Goal: Task Accomplishment & Management: Use online tool/utility

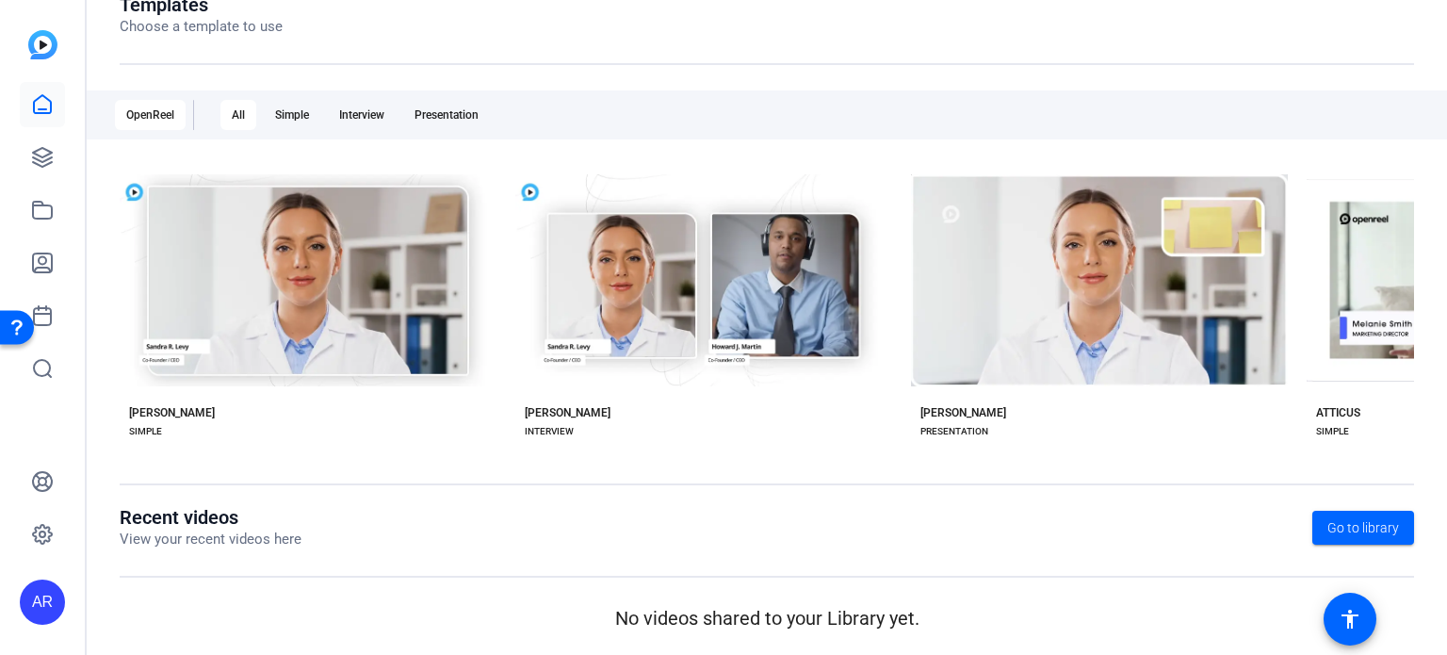
scroll to position [249, 0]
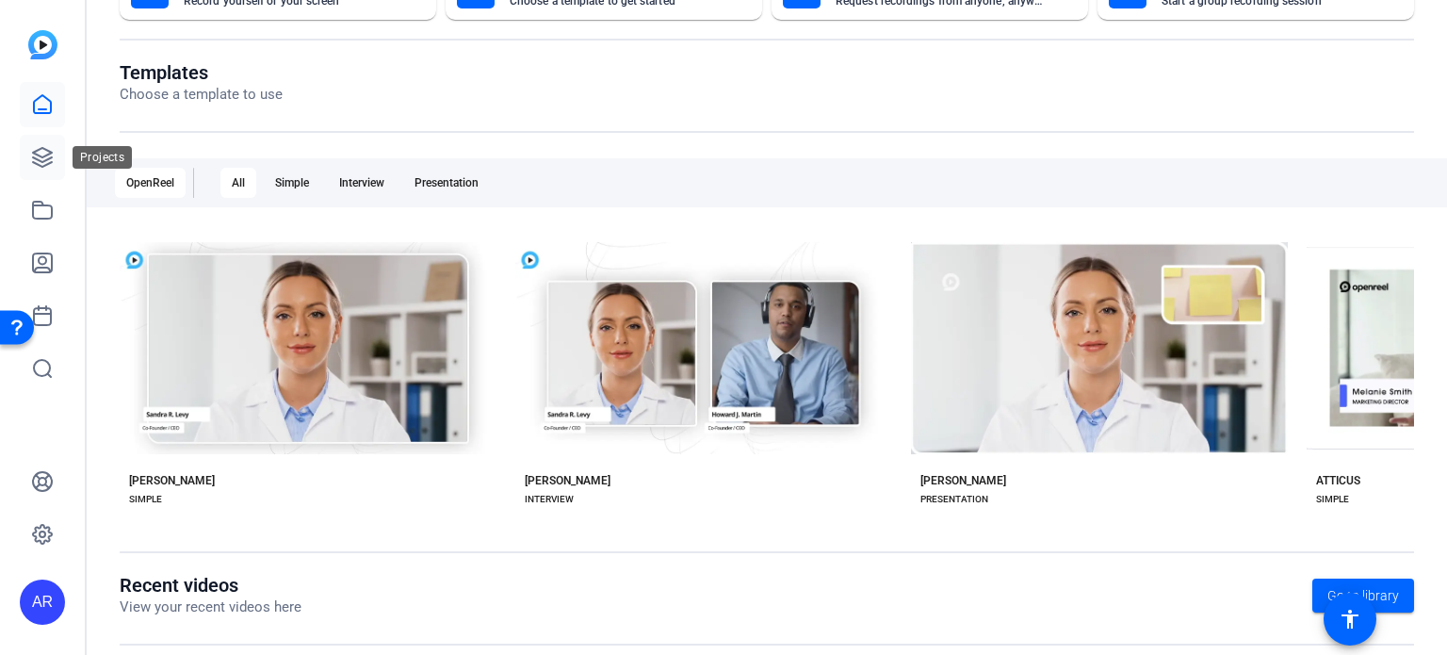
click at [45, 158] on icon at bounding box center [42, 157] width 23 height 23
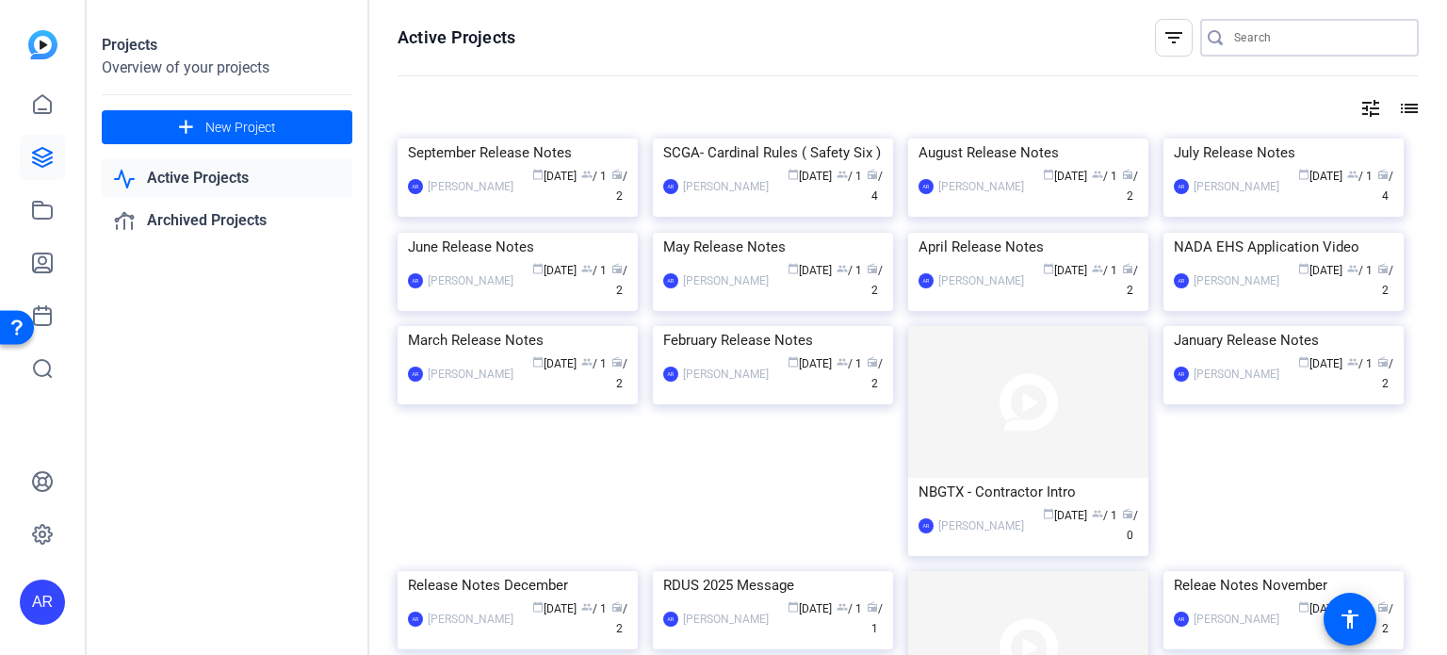
click at [1272, 33] on input "Search" at bounding box center [1319, 37] width 170 height 23
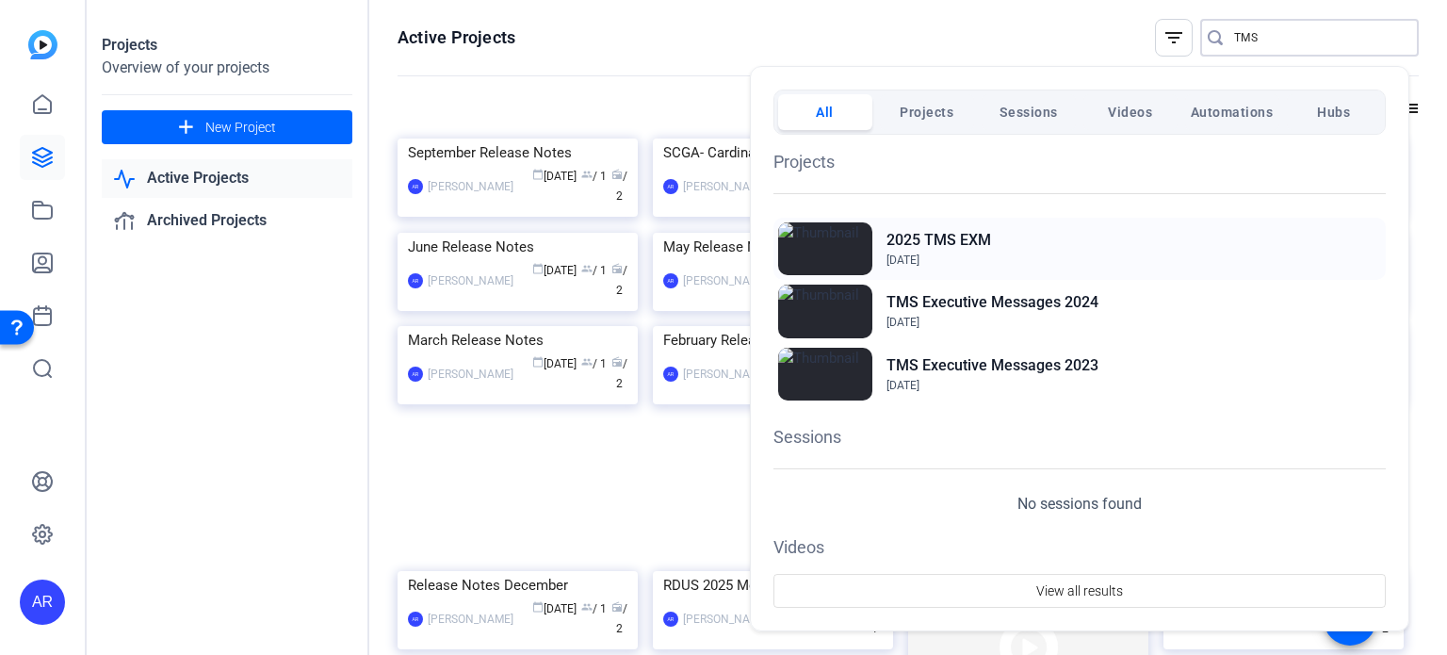
type input "TMS"
click at [950, 248] on h2 "2025 TMS EXM" at bounding box center [938, 240] width 105 height 23
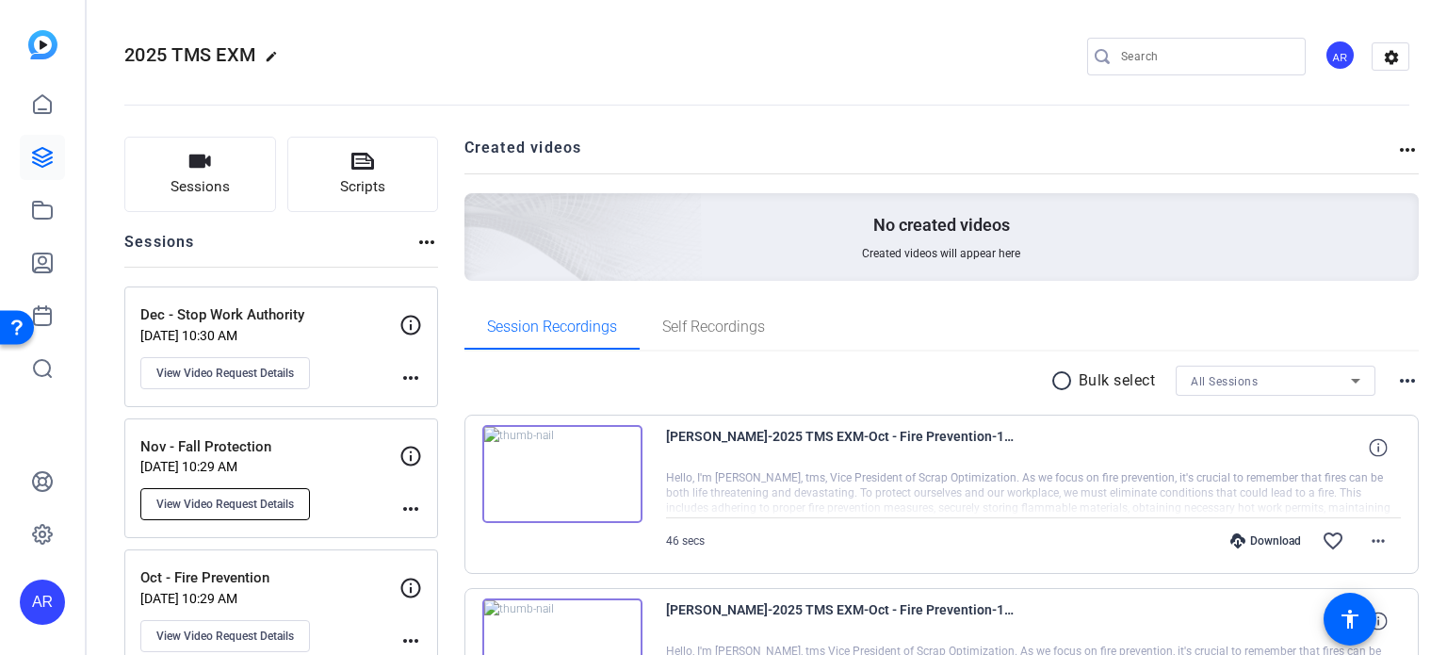
click at [253, 499] on span "View Video Request Details" at bounding box center [225, 503] width 138 height 15
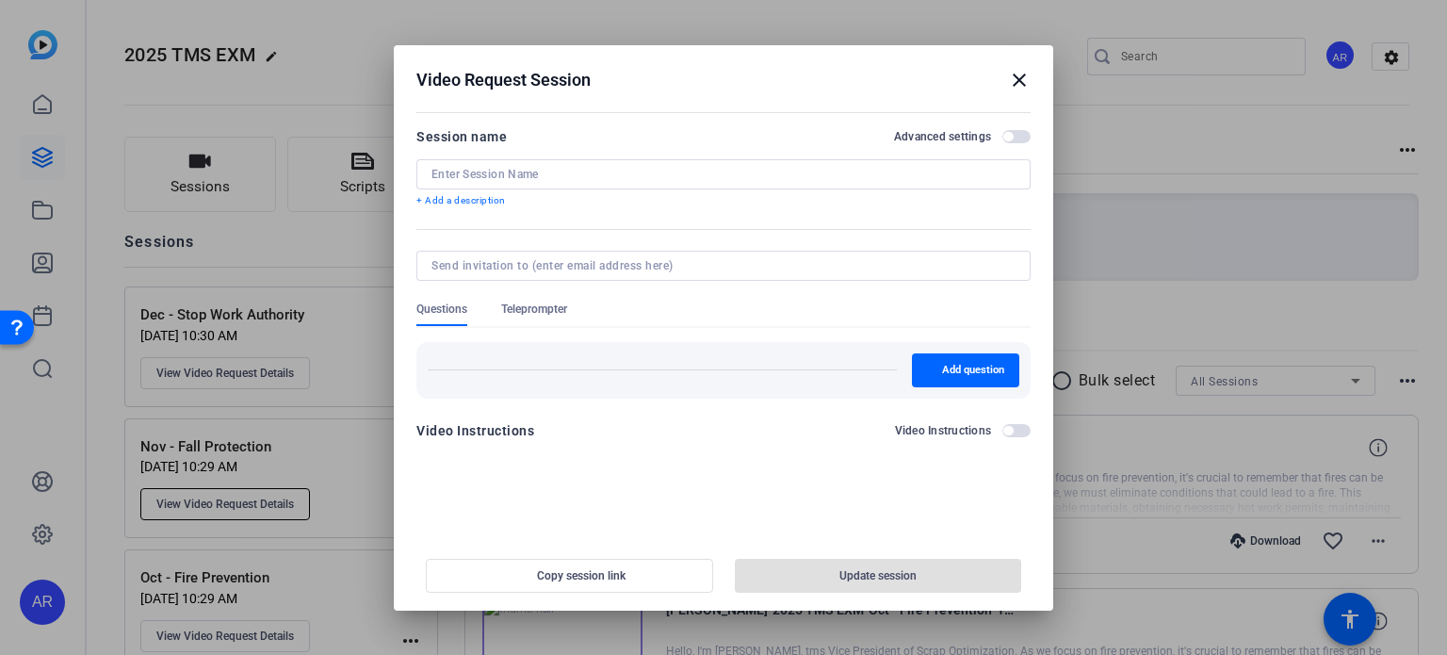
type input "Nov - Fall Protection"
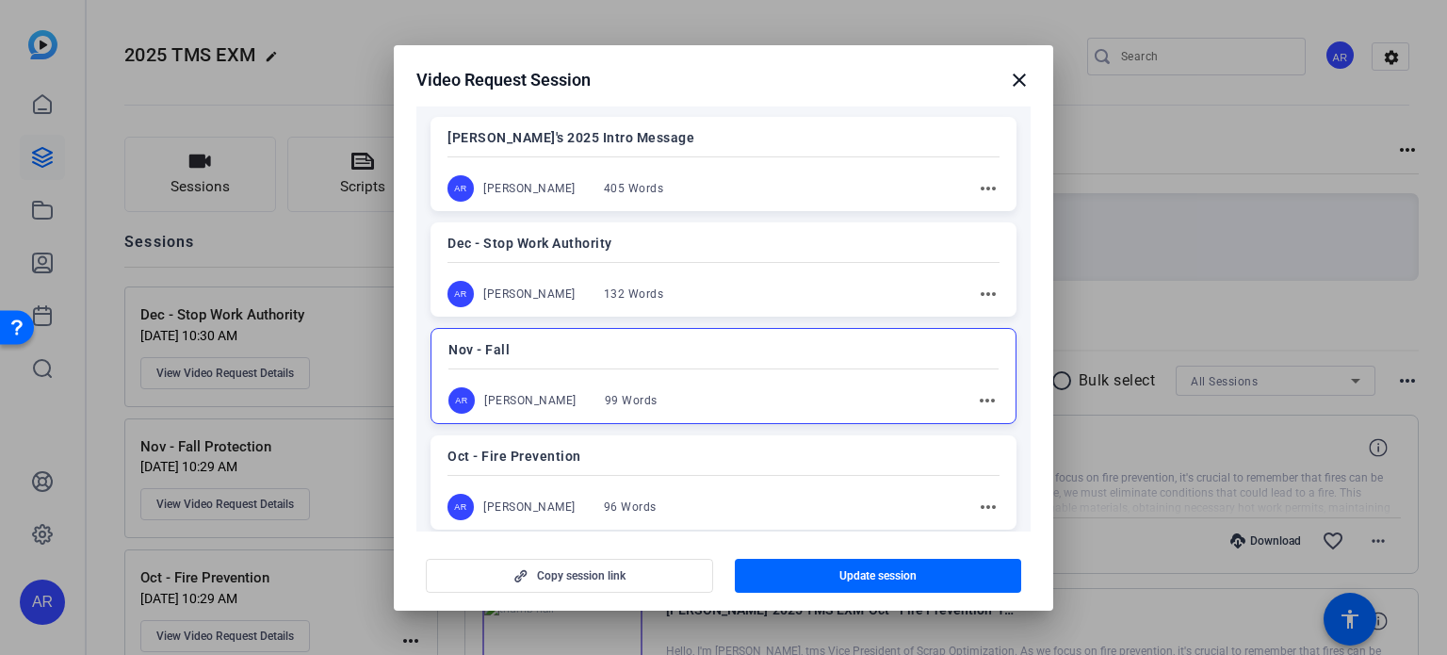
scroll to position [354, 0]
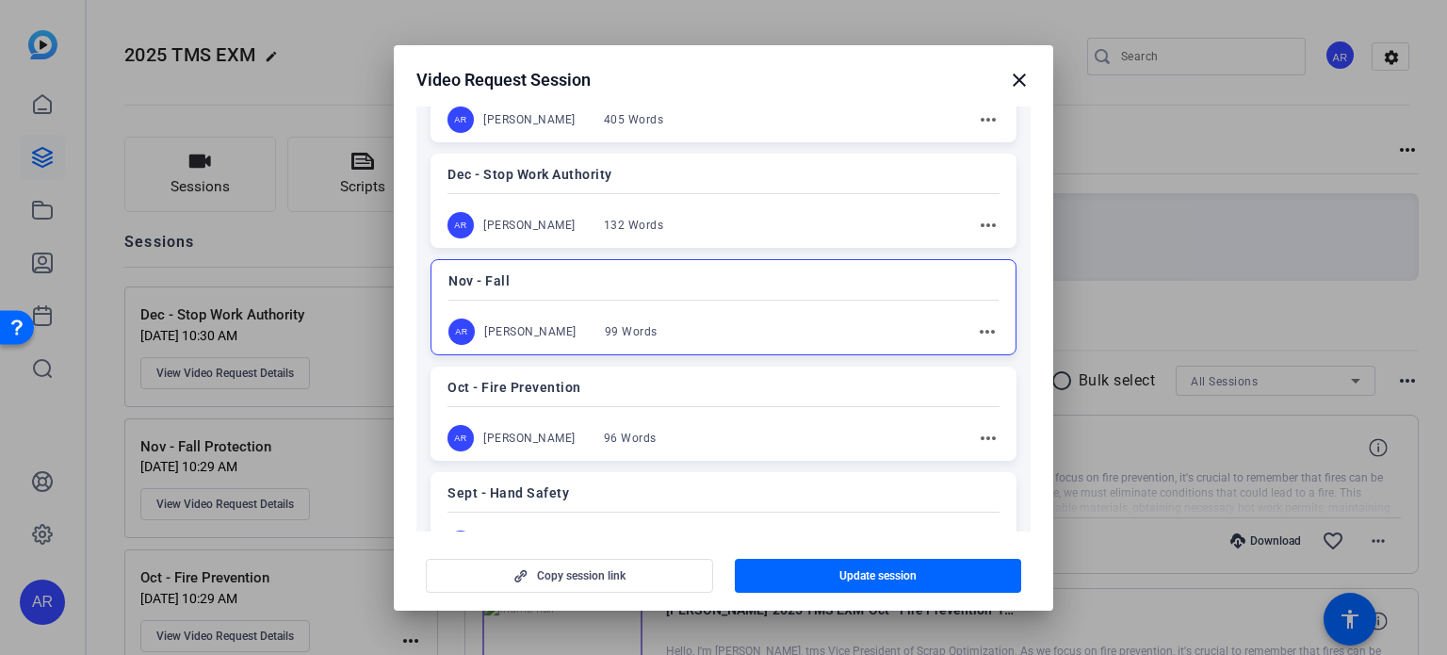
click at [976, 326] on mat-icon "more_horiz" at bounding box center [987, 331] width 23 height 23
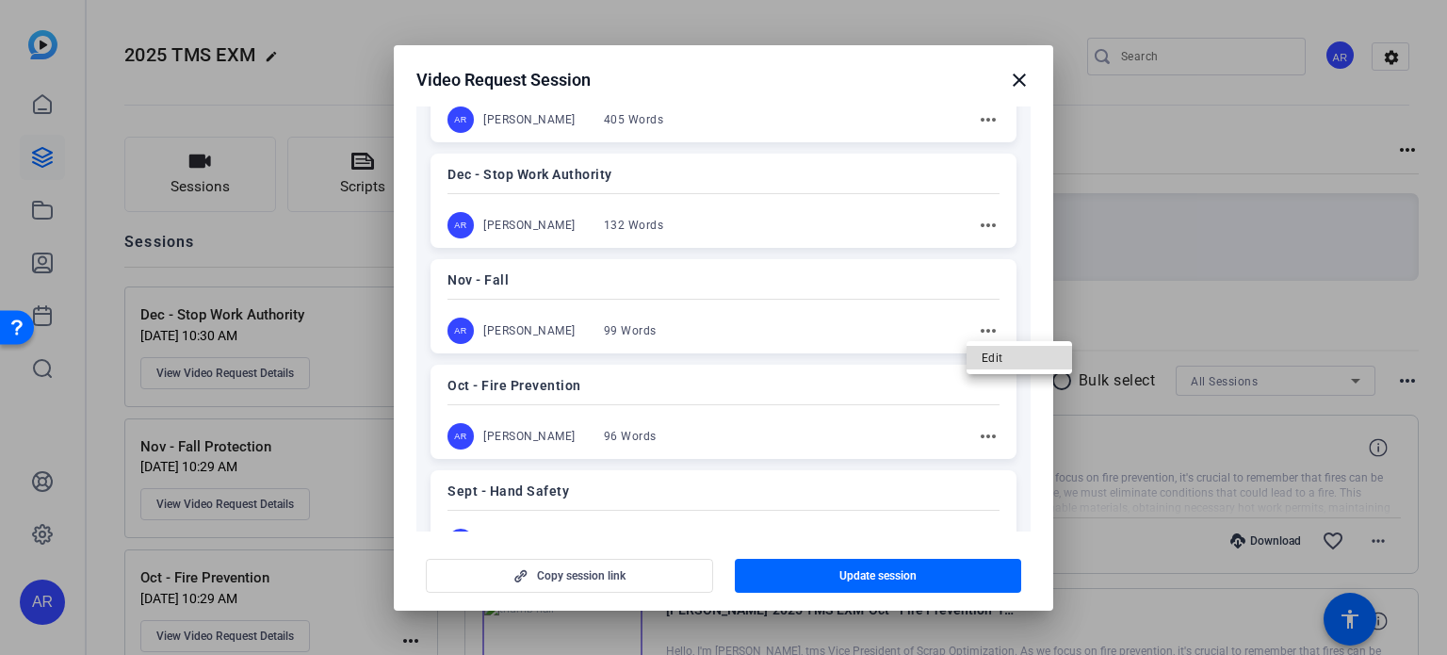
click at [990, 364] on span "Edit" at bounding box center [1019, 357] width 75 height 23
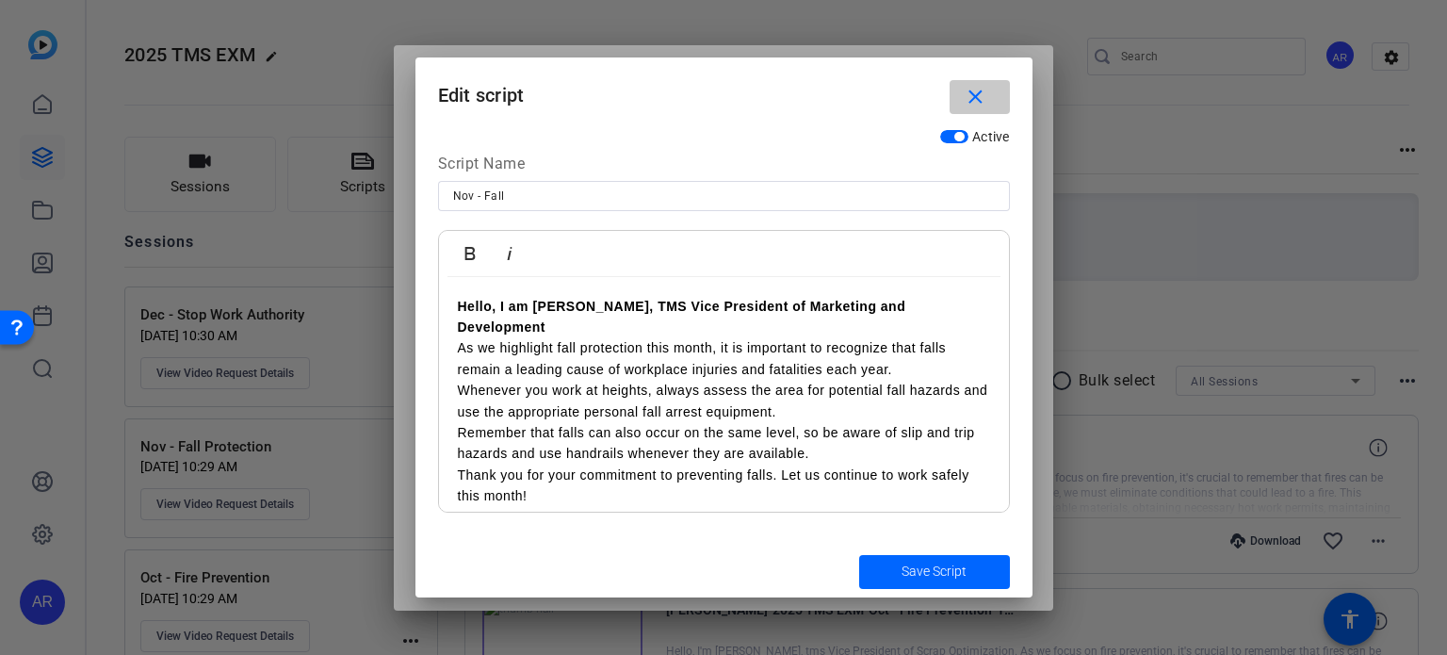
click at [988, 100] on span "button" at bounding box center [980, 96] width 60 height 45
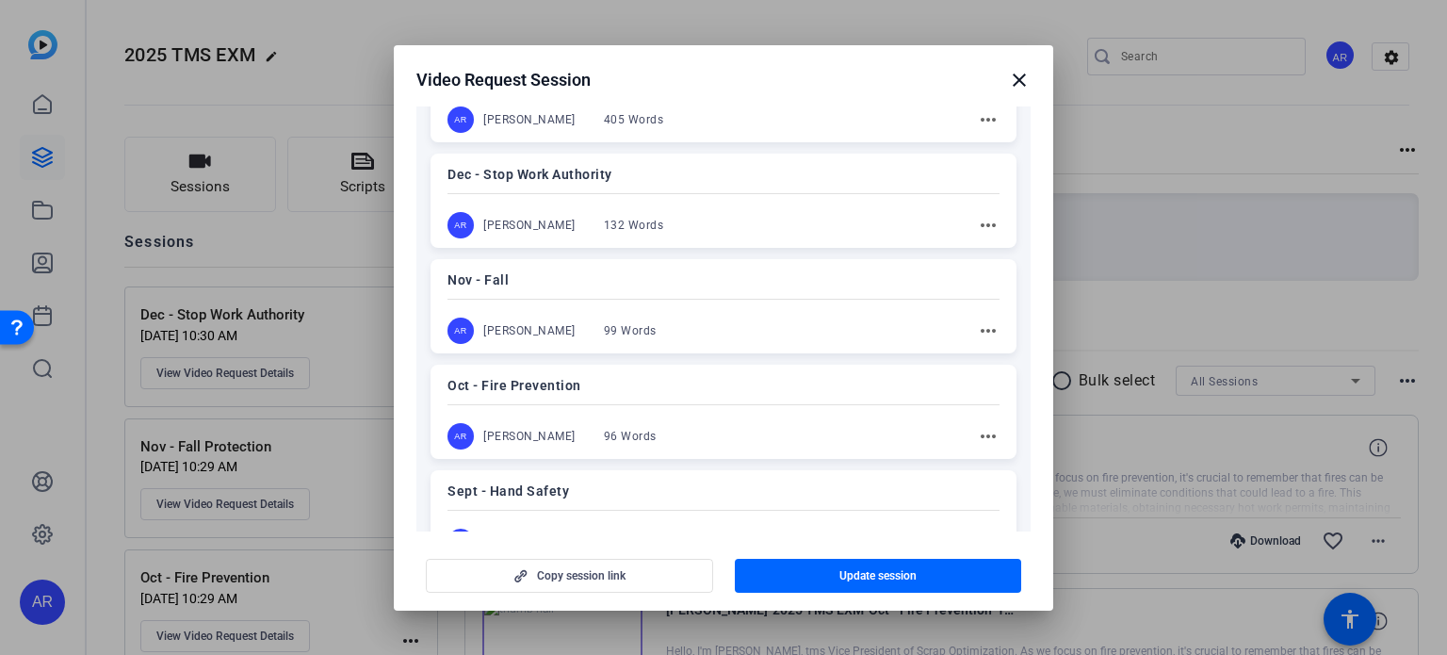
click at [750, 289] on div "Nov - Fall AR [PERSON_NAME] 99 Words more_horiz" at bounding box center [724, 306] width 586 height 94
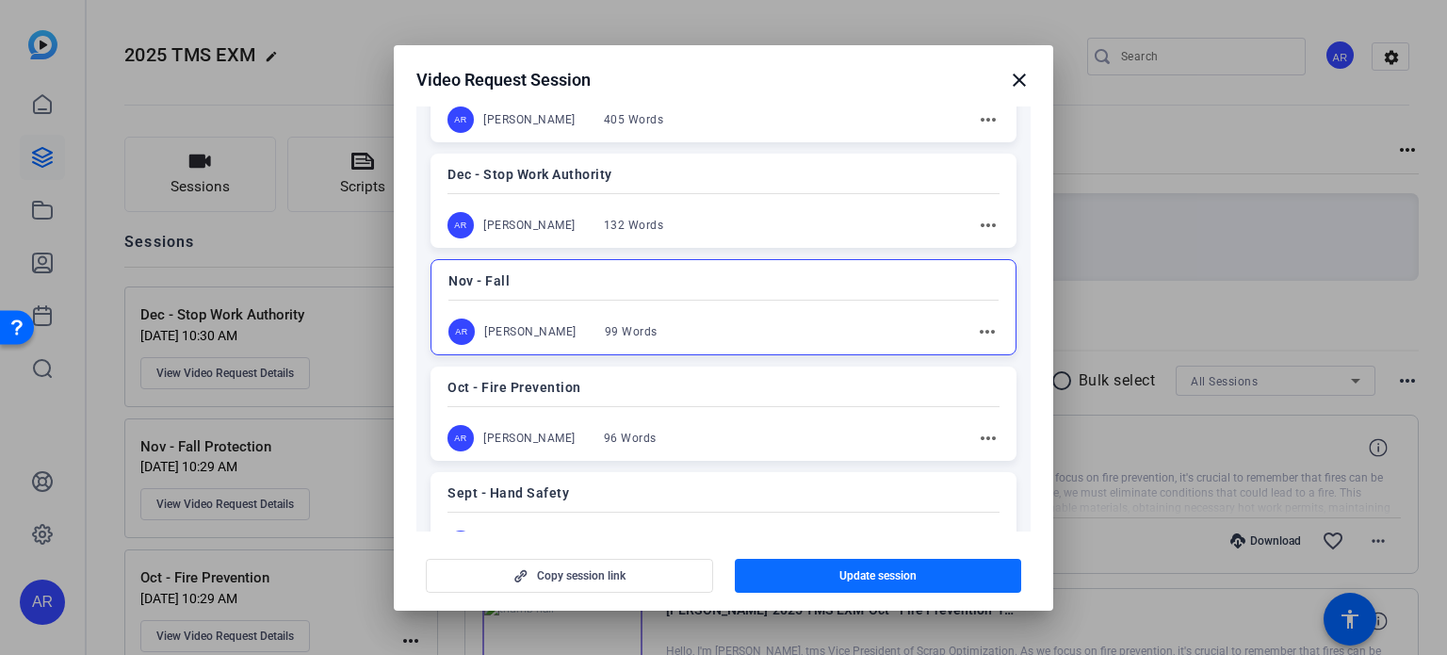
click at [765, 572] on span "button" at bounding box center [878, 575] width 287 height 45
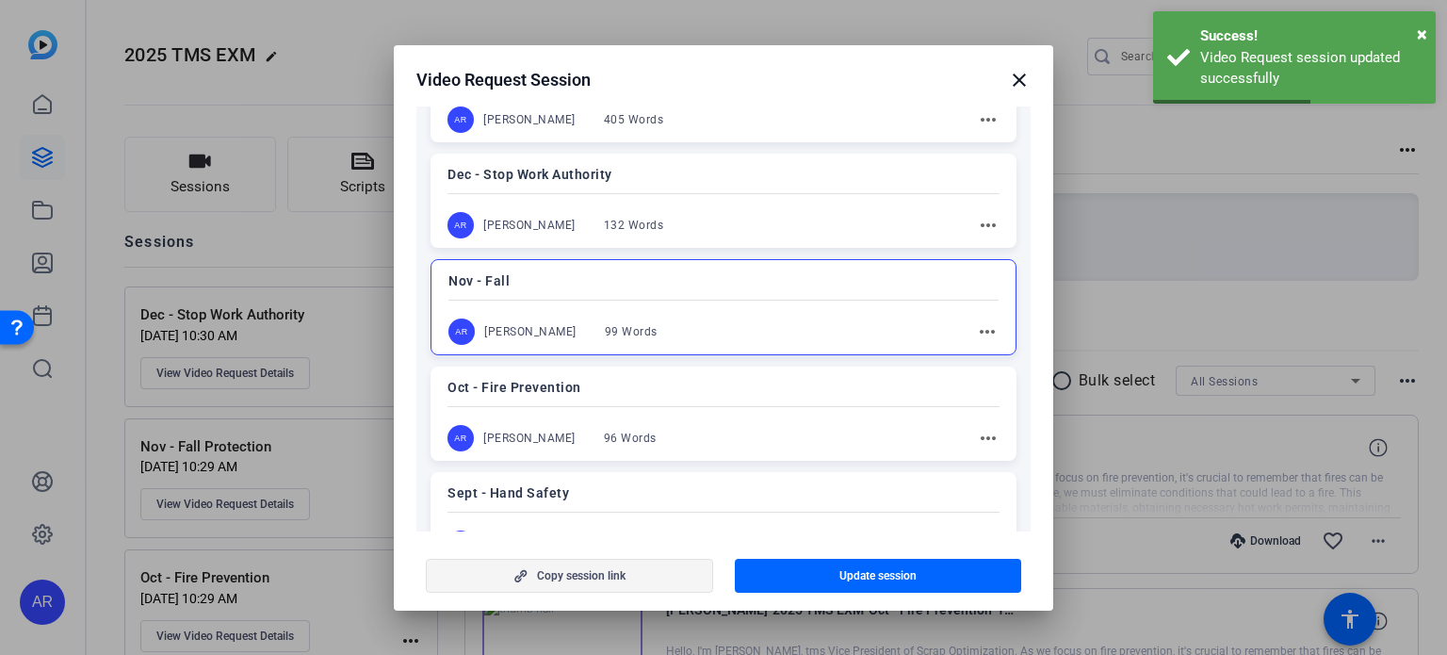
click at [606, 576] on span "Copy session link" at bounding box center [581, 575] width 89 height 15
